Goal: Find specific page/section: Find specific page/section

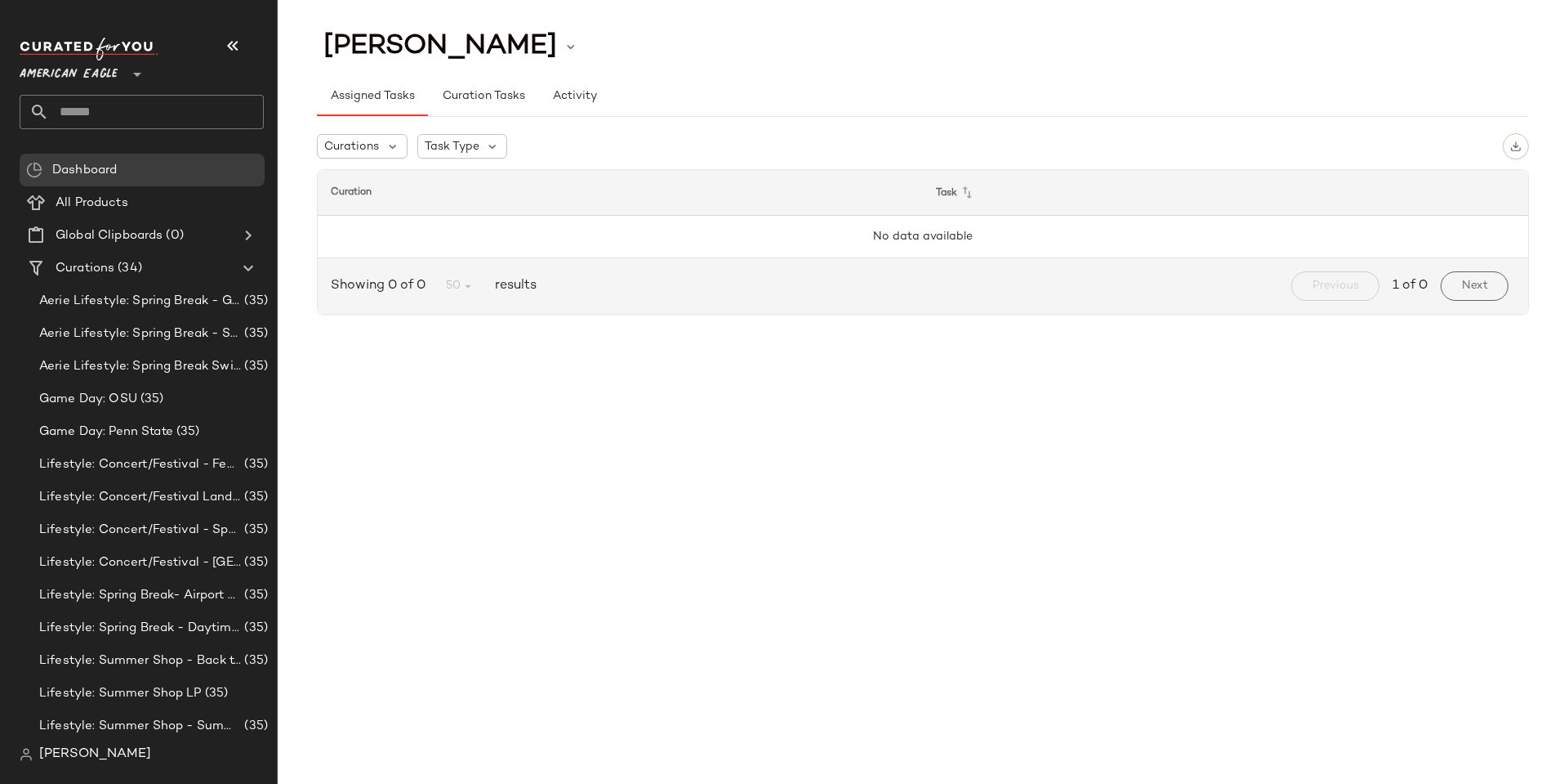
click at [62, 753] on span "[PERSON_NAME]" at bounding box center [94, 755] width 112 height 19
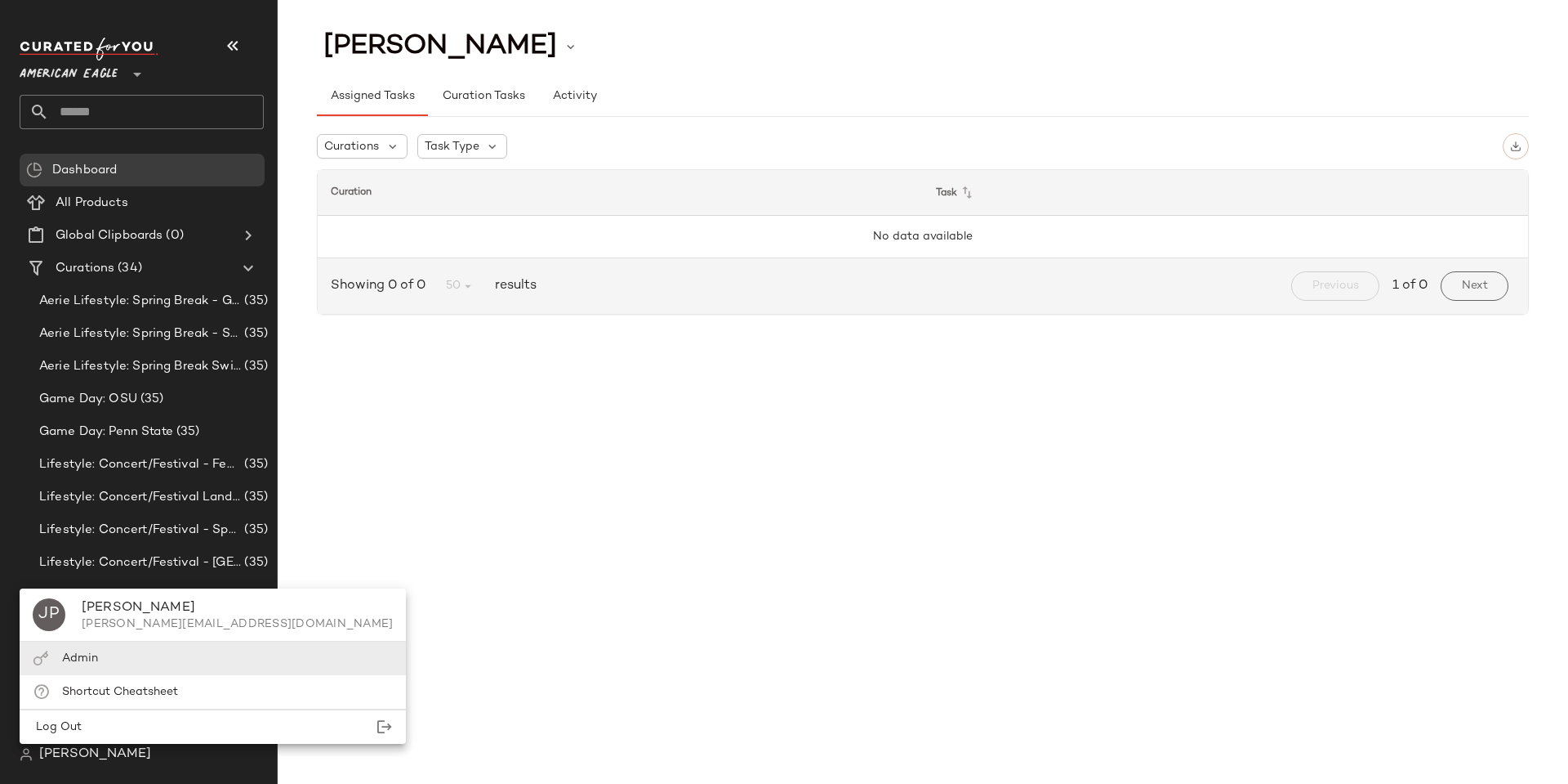
click at [79, 659] on span "Admin" at bounding box center [80, 659] width 36 height 13
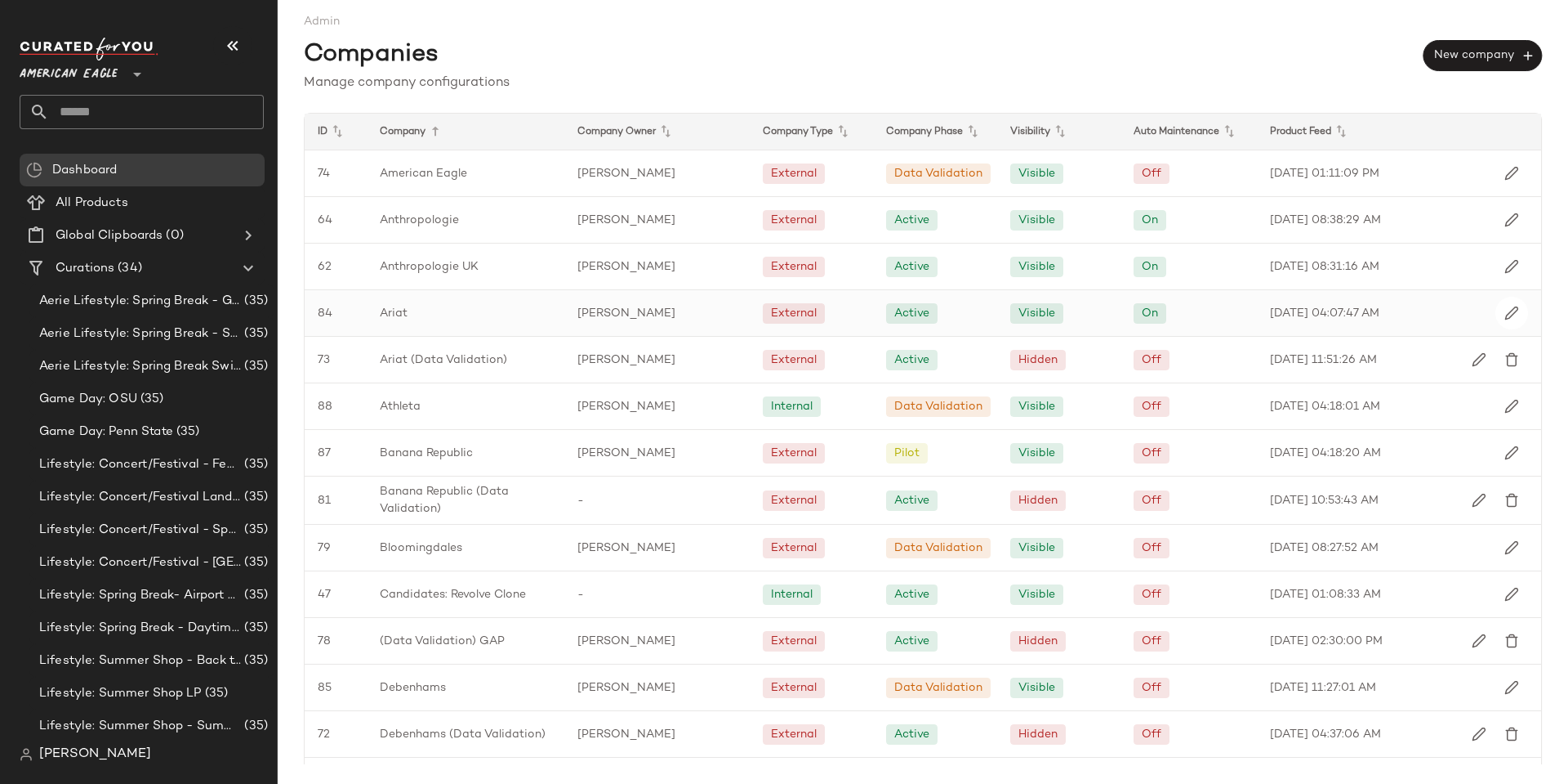
click at [397, 315] on span "Ariat" at bounding box center [394, 313] width 28 height 18
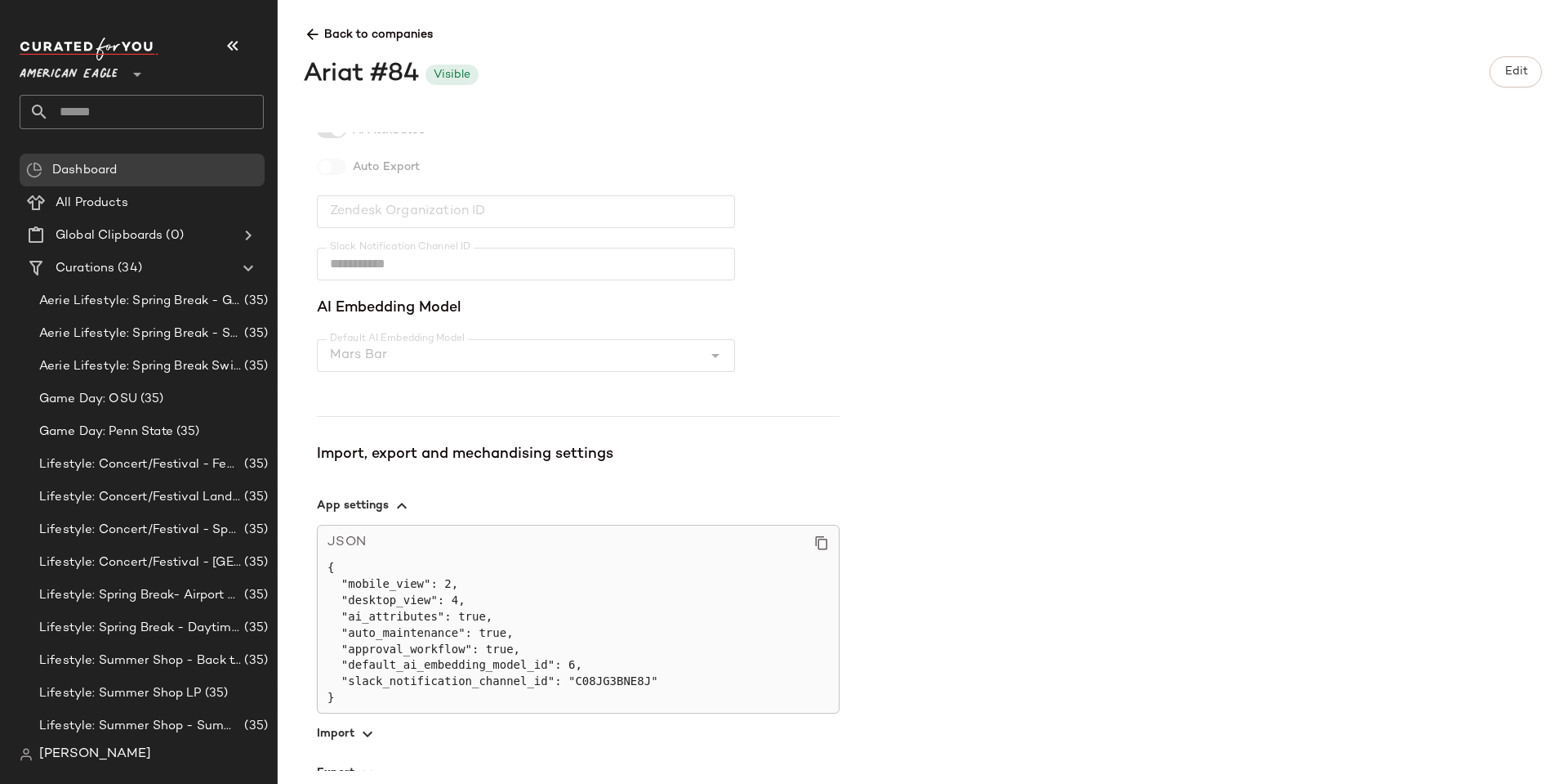
scroll to position [444, 0]
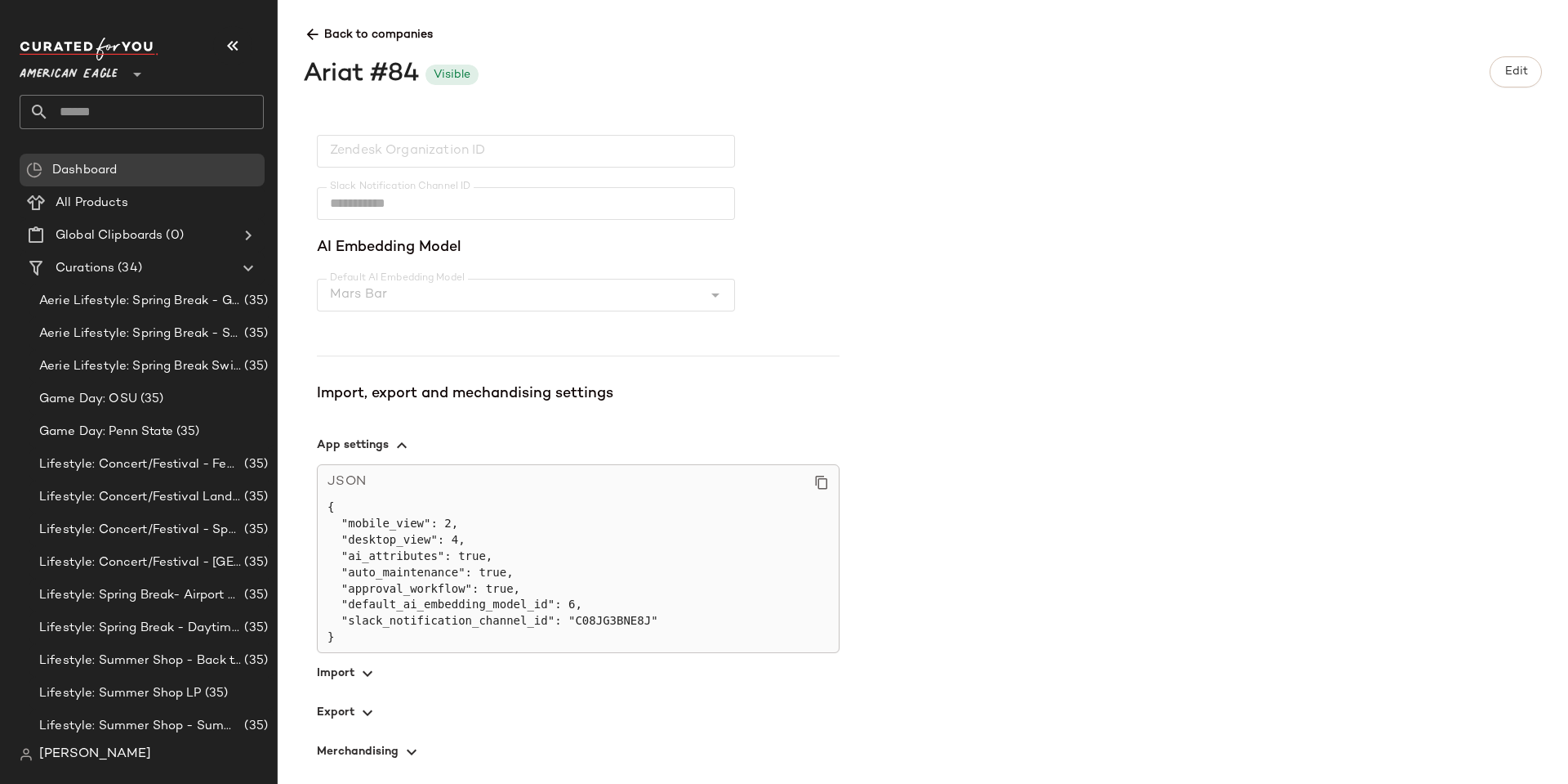
click at [338, 711] on span "button" at bounding box center [578, 712] width 523 height 39
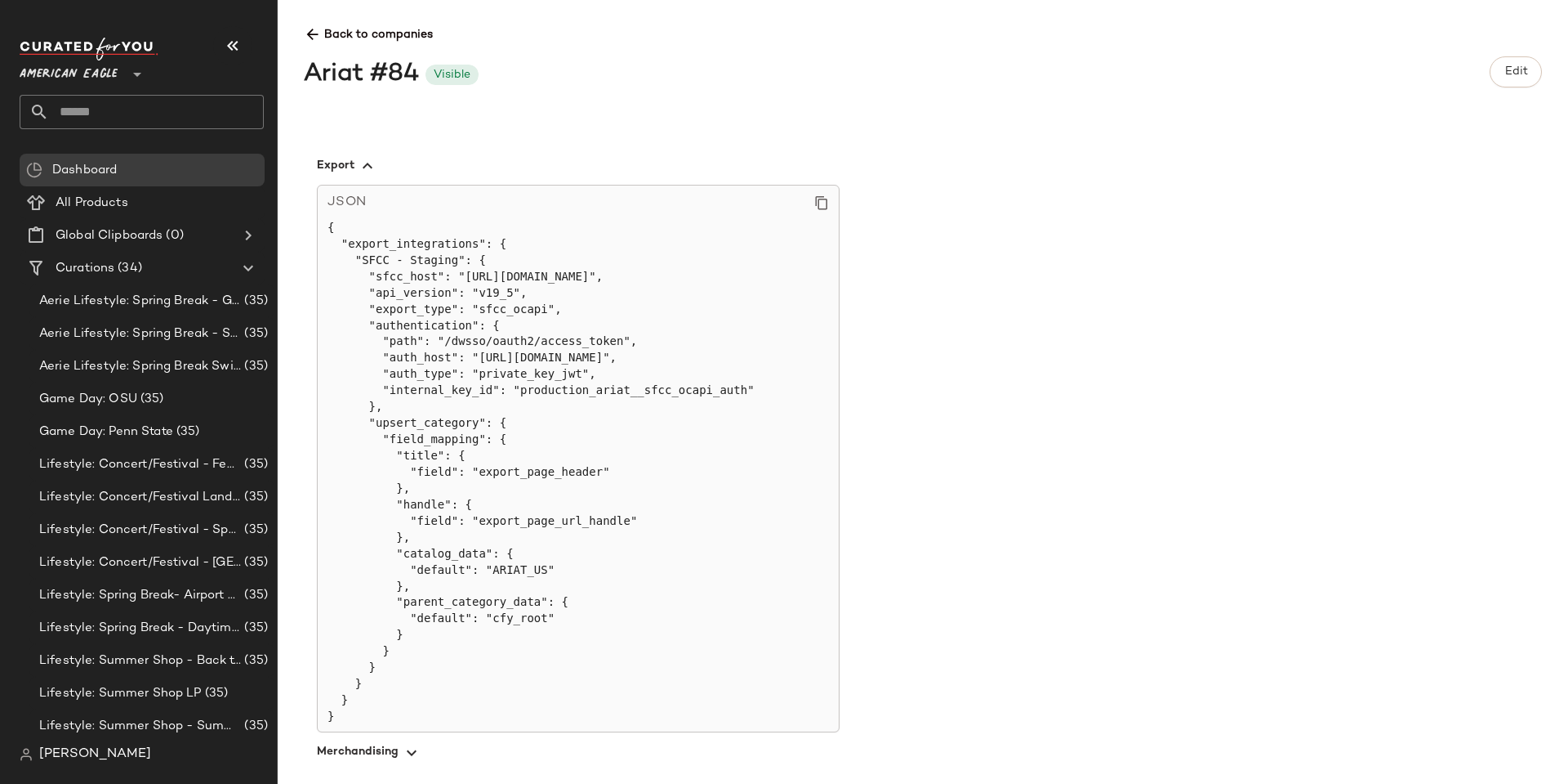
scroll to position [991, 0]
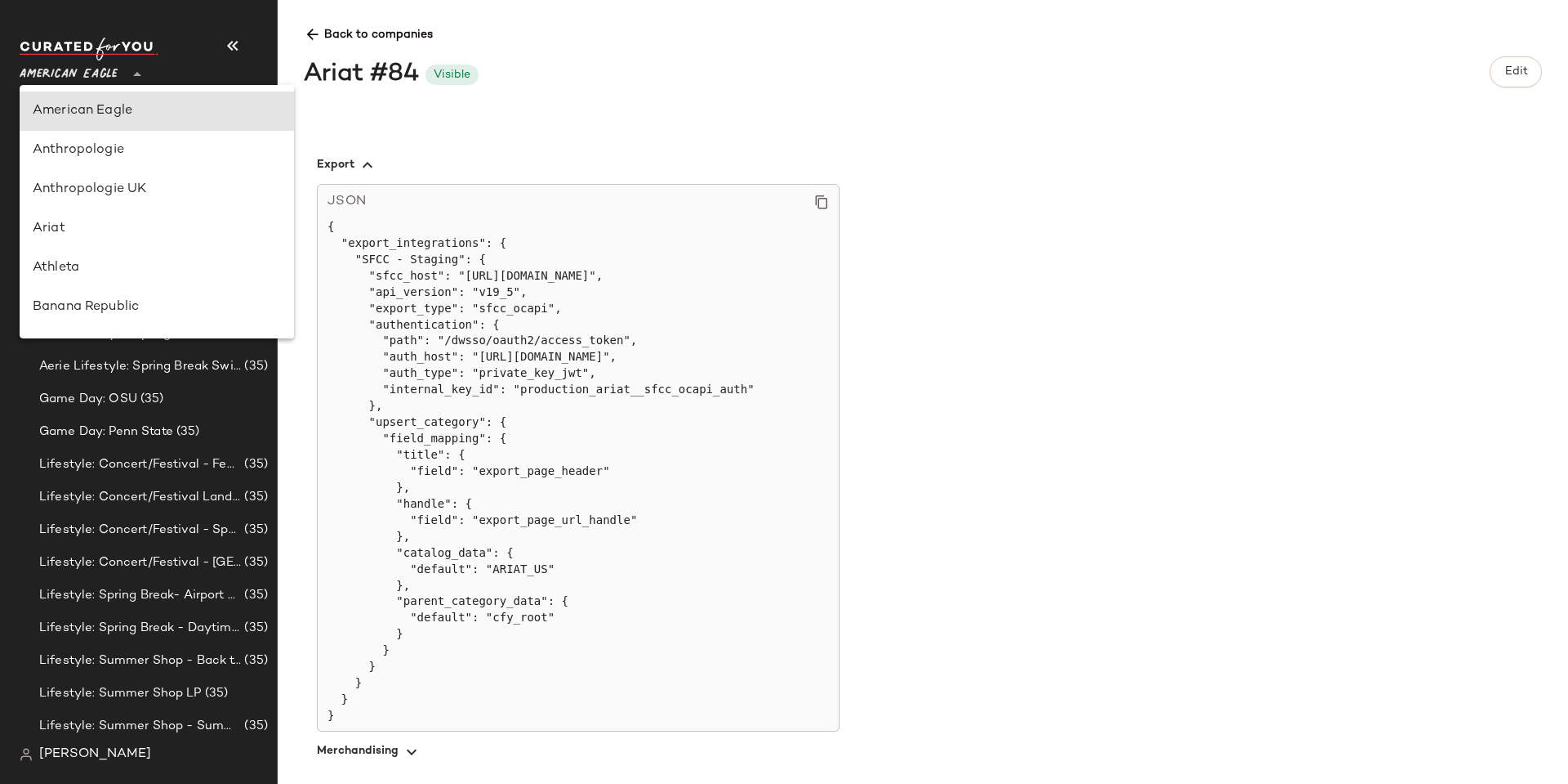
click at [102, 81] on span "American Eagle" at bounding box center [68, 70] width 98 height 29
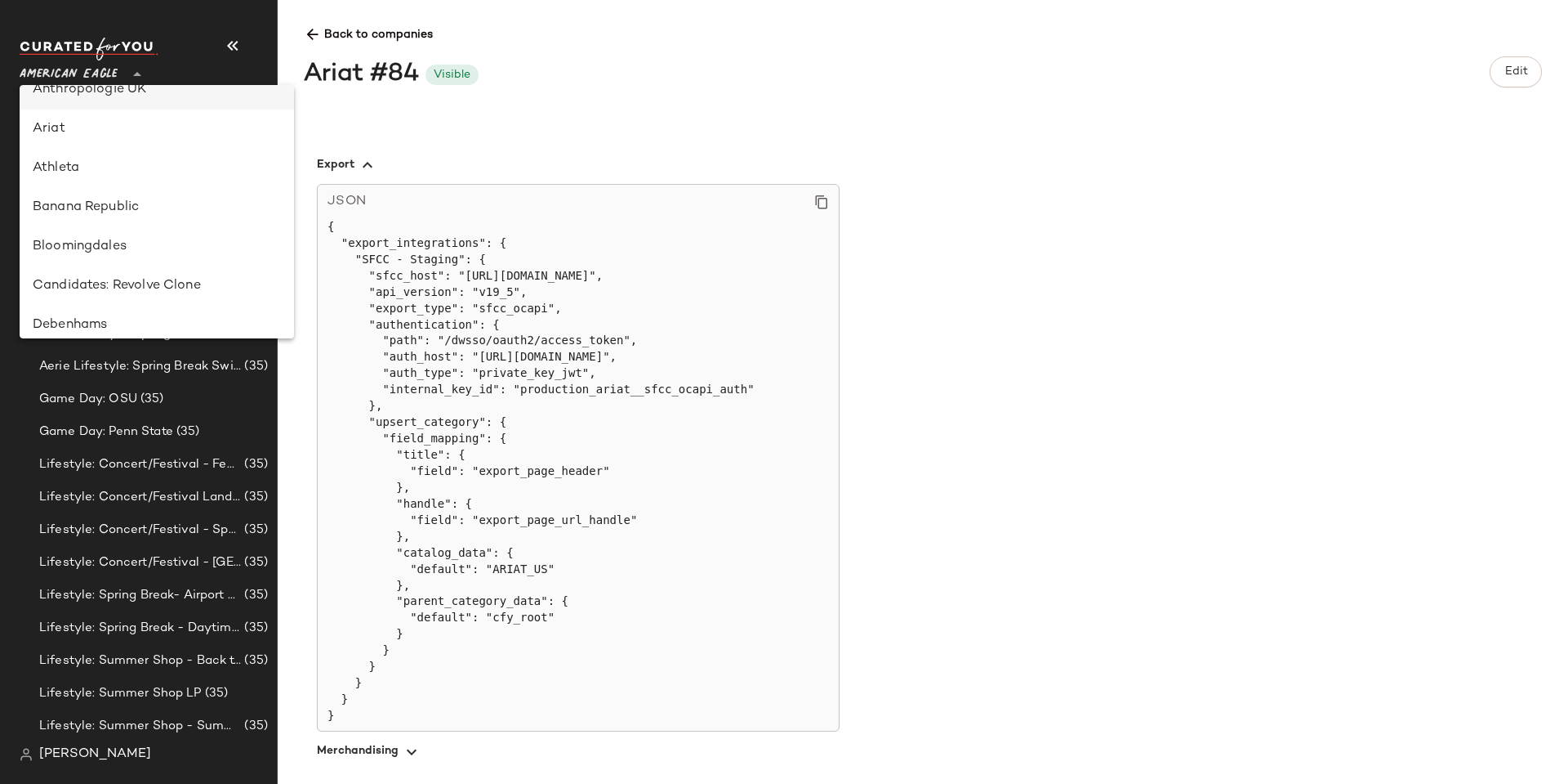
scroll to position [0, 0]
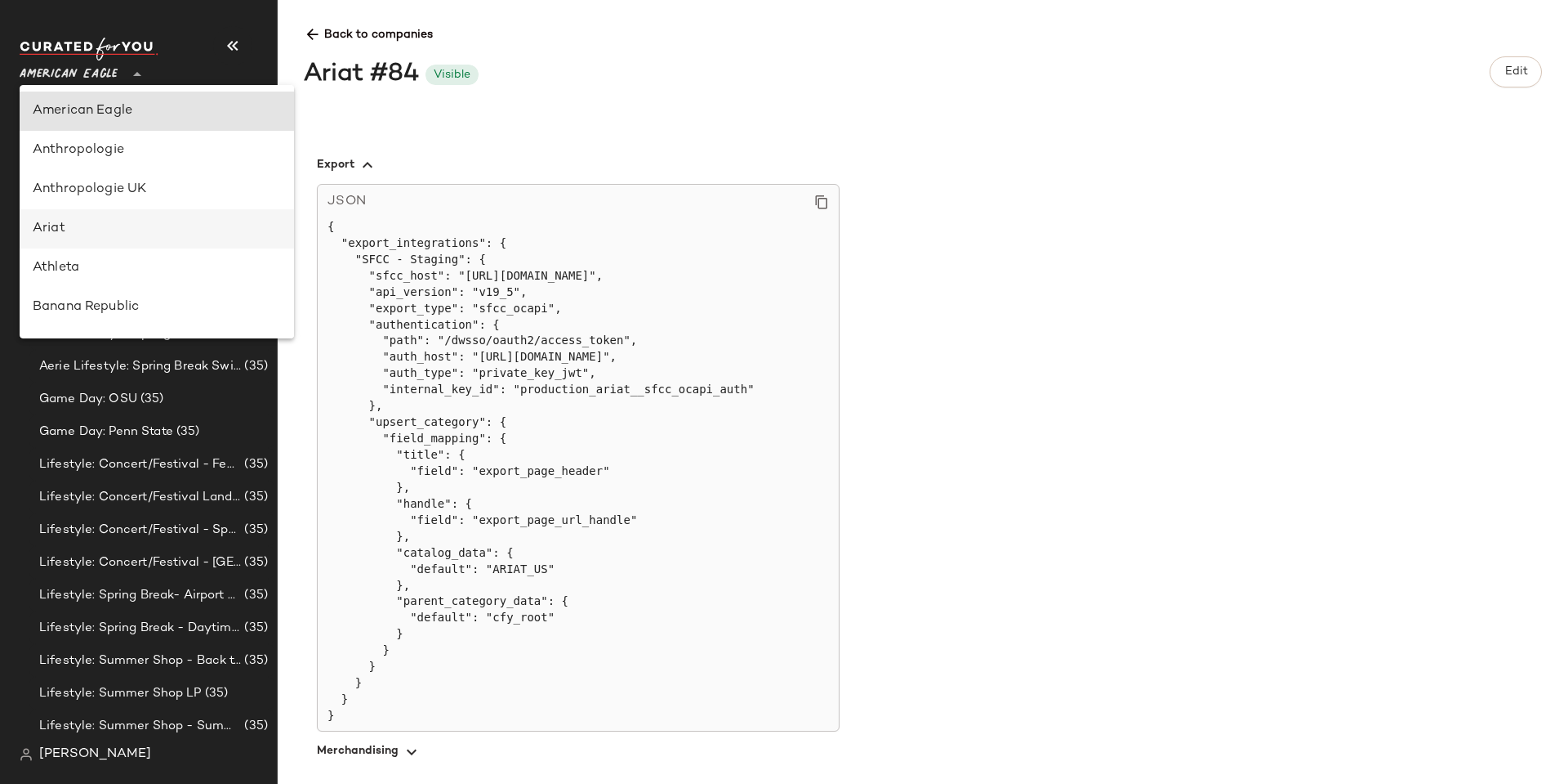
click at [81, 216] on div "Ariat" at bounding box center [157, 229] width 274 height 39
type input "**"
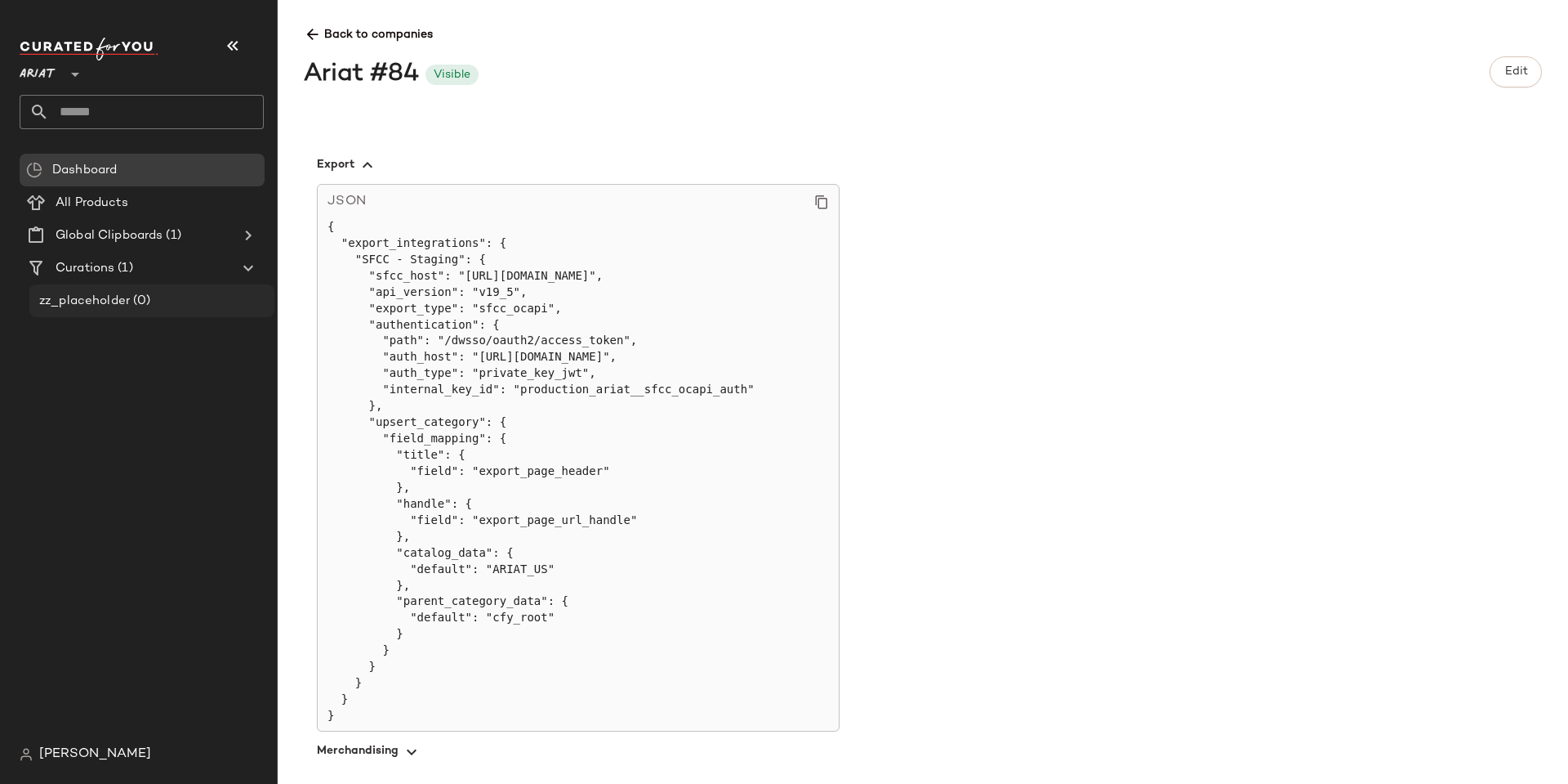
click at [101, 295] on span "zz_placeholder" at bounding box center [84, 301] width 90 height 18
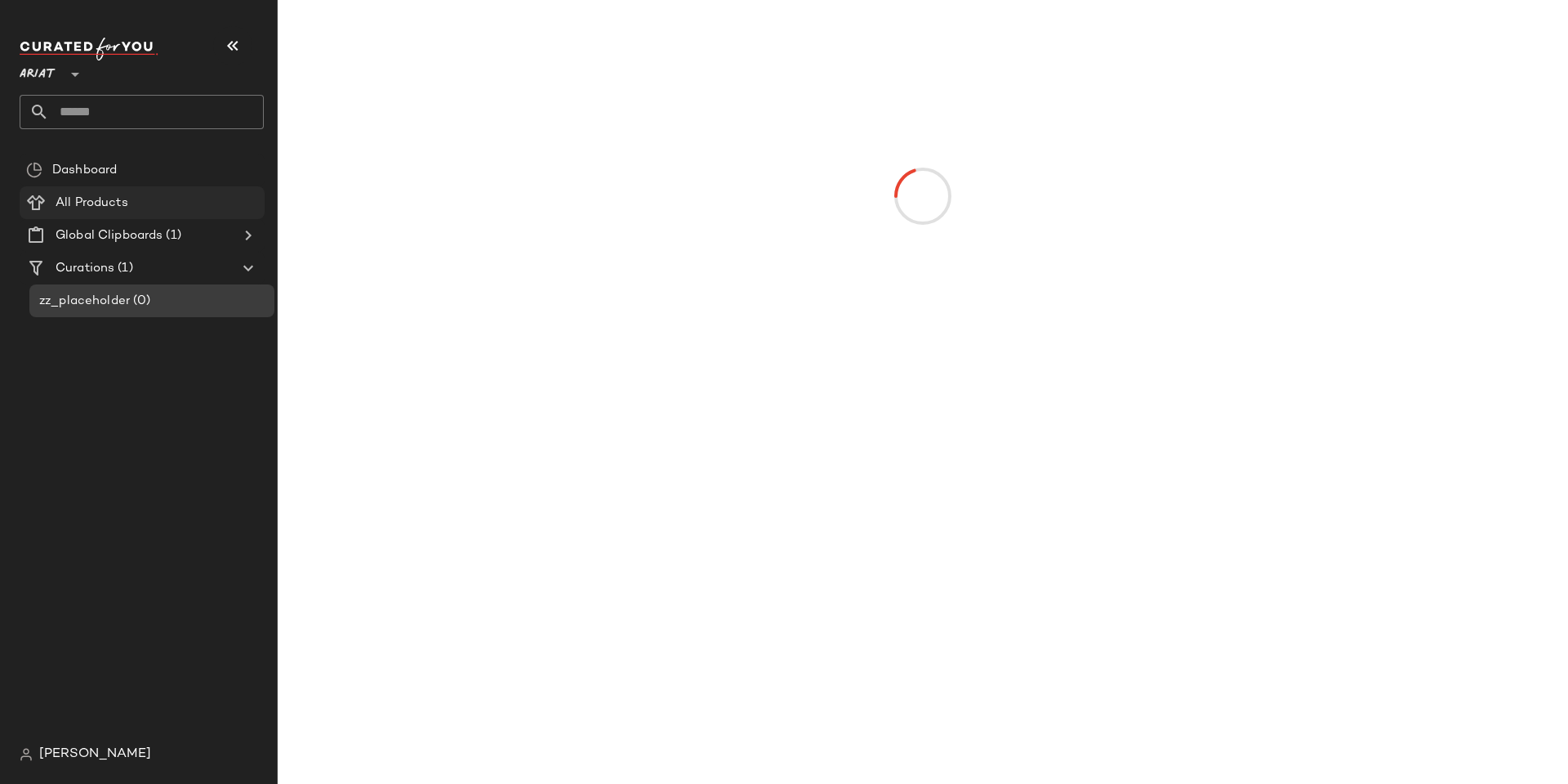
click at [131, 197] on div "All Products" at bounding box center [154, 202] width 207 height 18
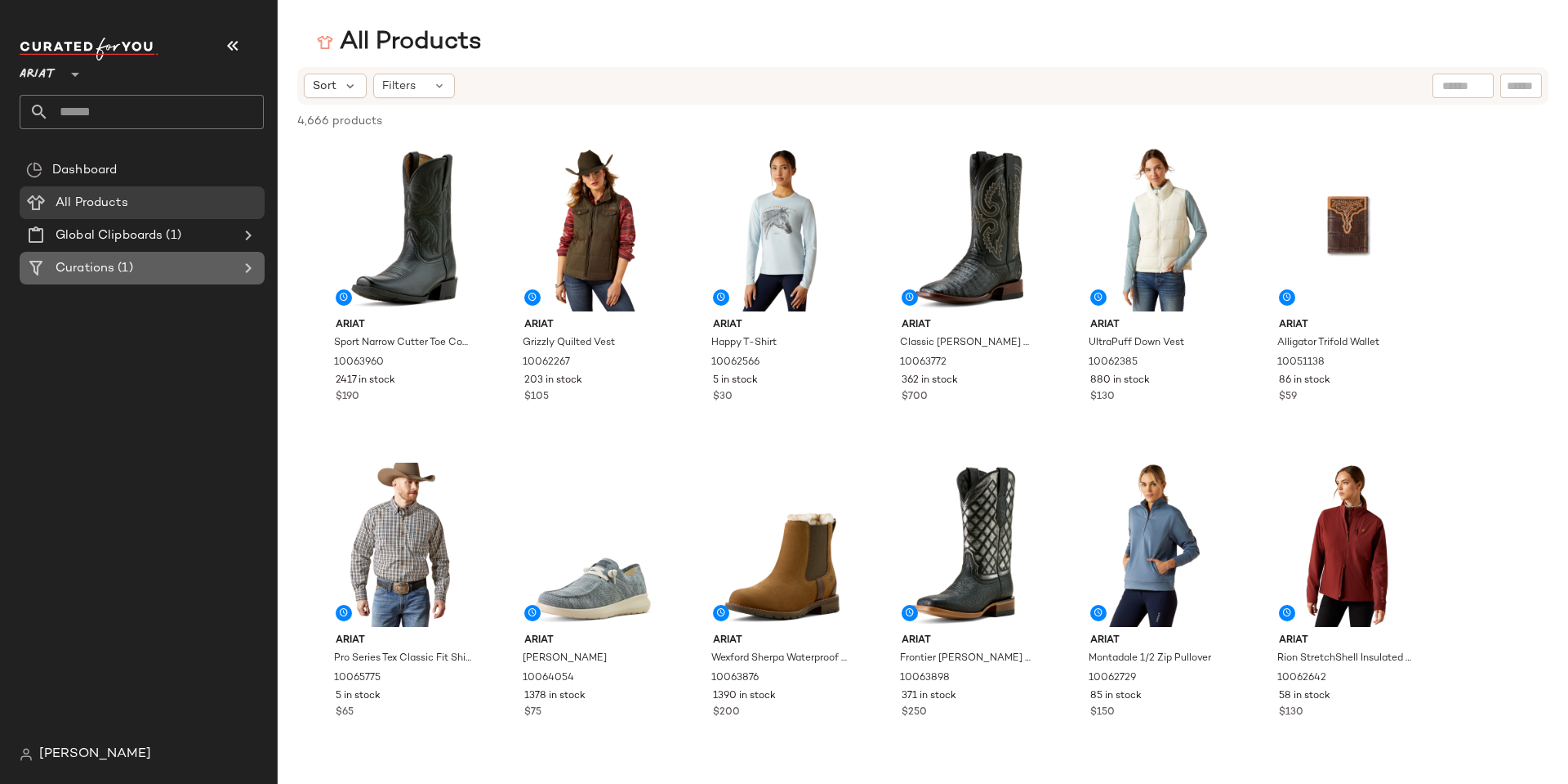
click at [138, 268] on div "Curations (1)" at bounding box center [143, 267] width 185 height 18
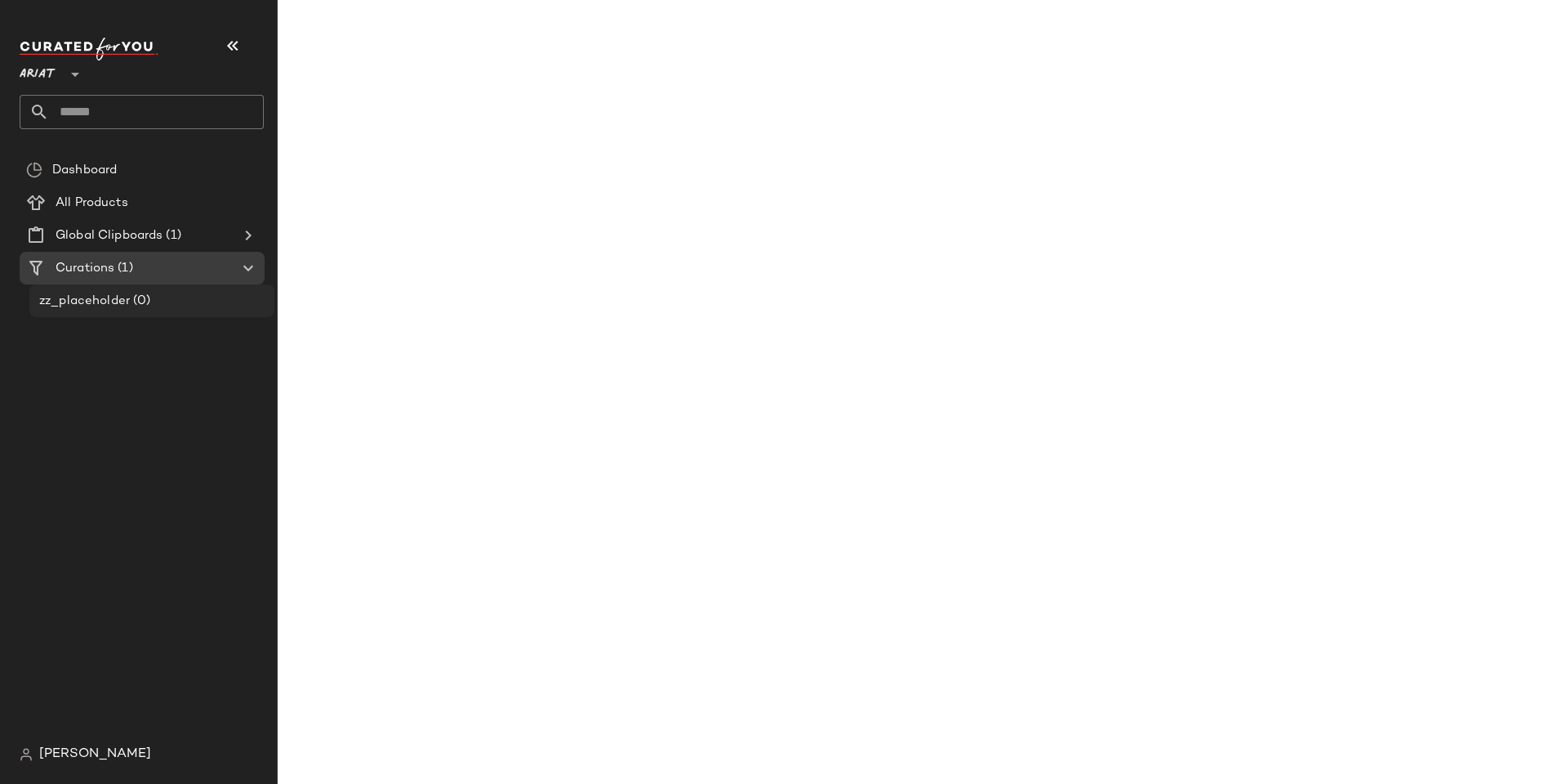
click at [160, 290] on div "zz_placeholder (0)" at bounding box center [152, 301] width 245 height 33
